Goal: Information Seeking & Learning: Find specific page/section

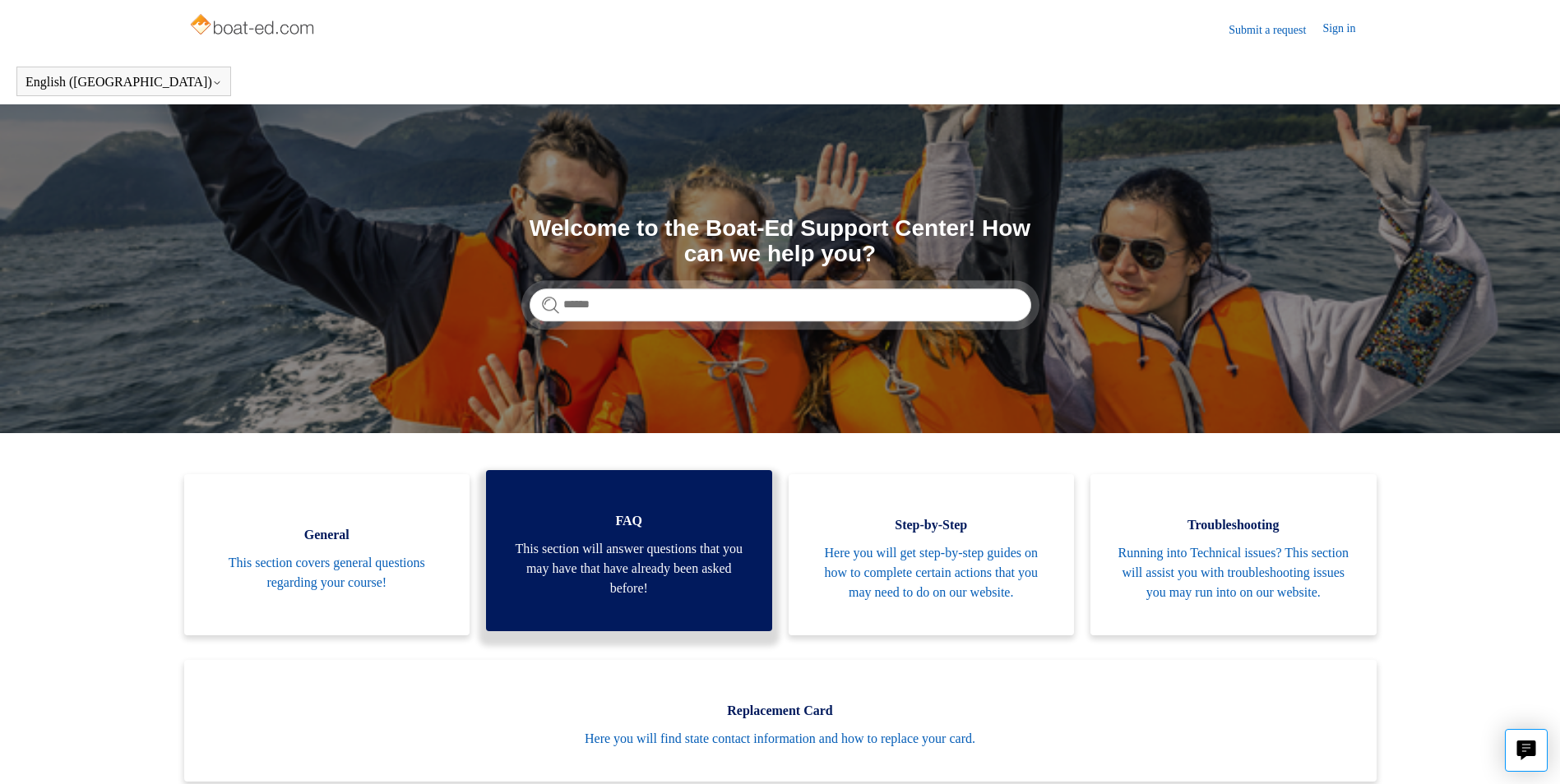
click at [696, 572] on span "This section will answer questions that you may have that have already been ask…" at bounding box center [629, 568] width 237 height 59
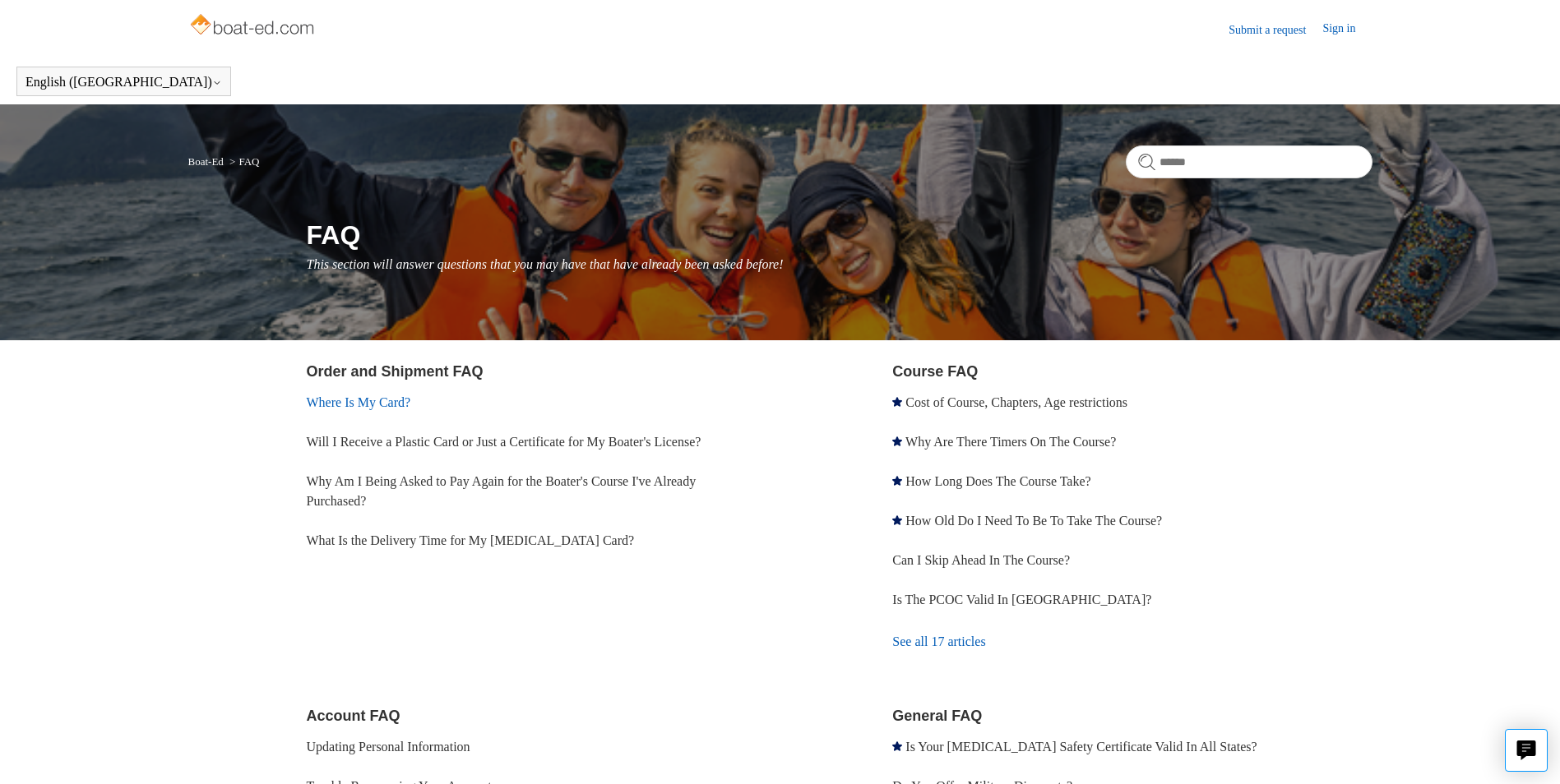
click at [399, 408] on link "Where Is My Card?" at bounding box center [358, 402] width 105 height 14
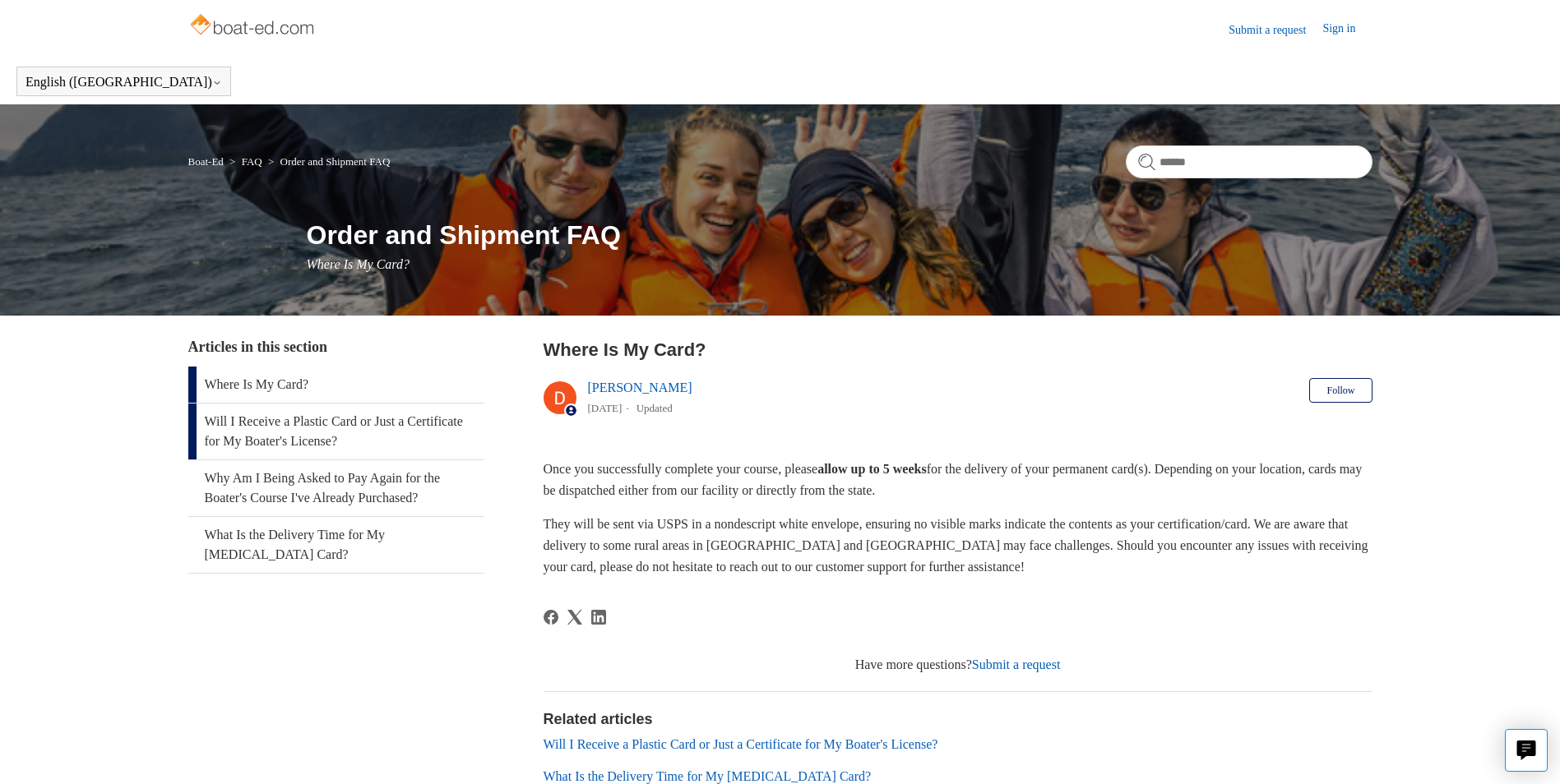
click at [333, 418] on link "Will I Receive a Plastic Card or Just a Certificate for My Boater's License?" at bounding box center [335, 432] width 296 height 56
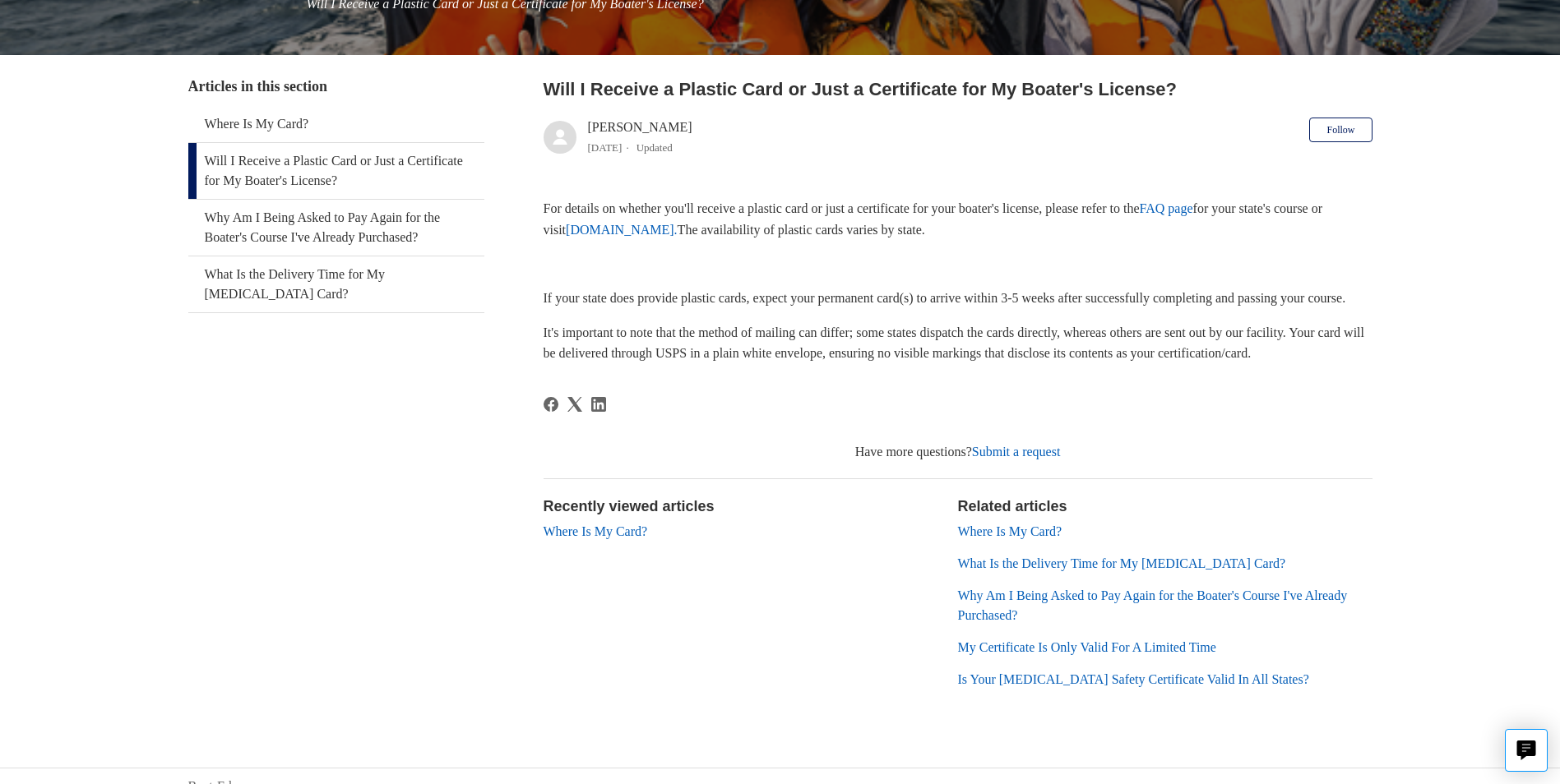
scroll to position [323, 0]
